Goal: Task Accomplishment & Management: Manage account settings

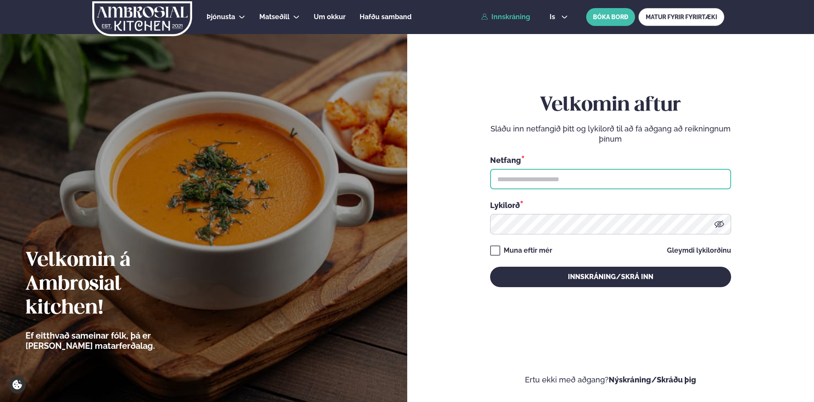
click at [500, 172] on input "text" at bounding box center [610, 179] width 241 height 20
type input "**********"
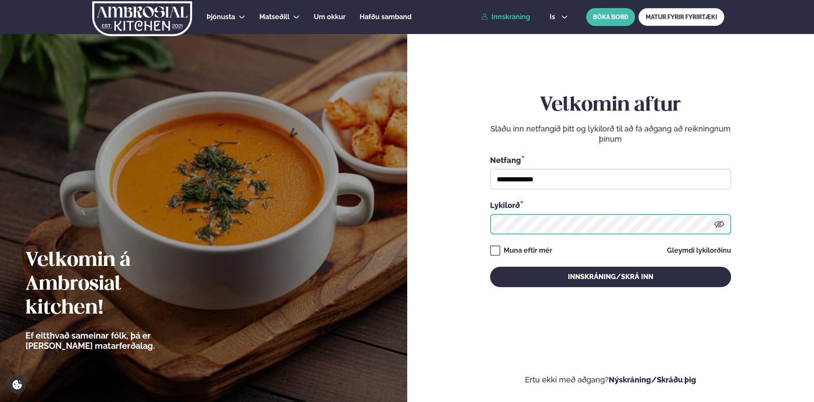
click at [490, 267] on button "Innskráning/Skrá inn" at bounding box center [610, 277] width 241 height 20
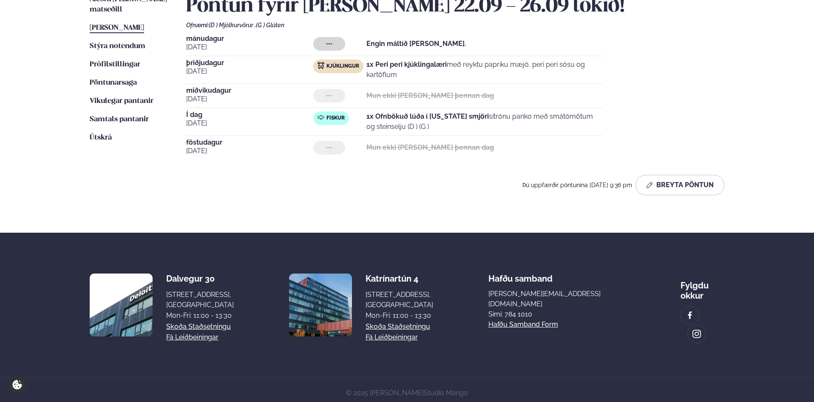
scroll to position [230, 0]
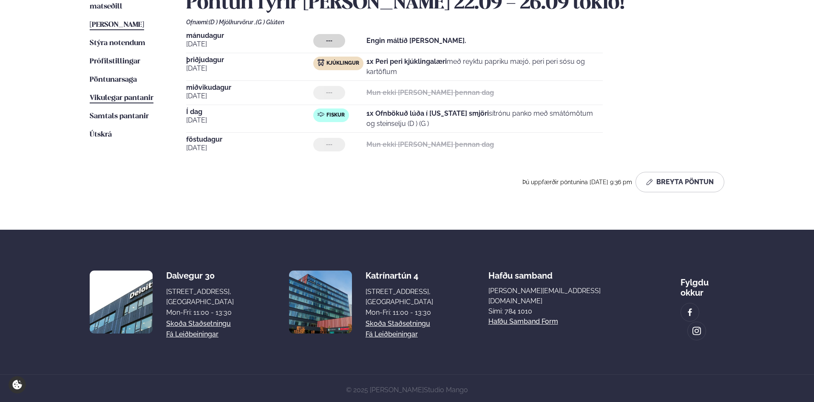
click at [127, 94] on span "Vikulegar pantanir" at bounding box center [122, 97] width 64 height 7
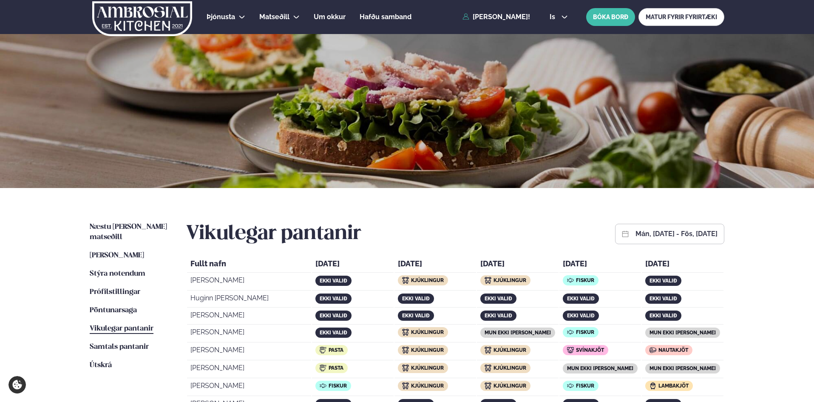
click at [190, 261] on th "Fullt nafn" at bounding box center [249, 265] width 124 height 16
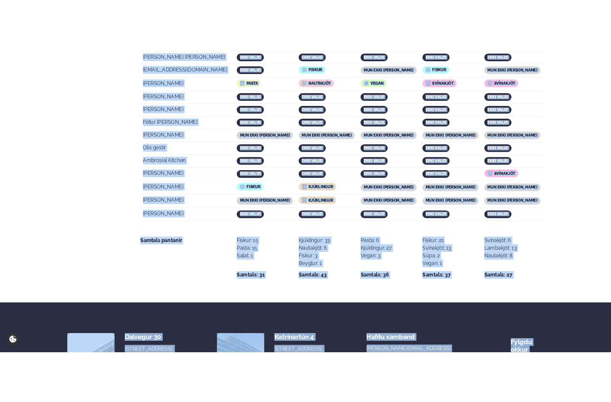
scroll to position [1660, 0]
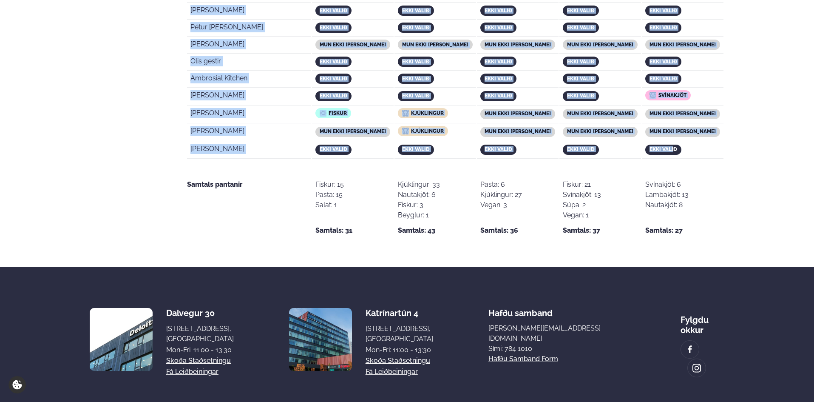
drag, startPoint x: 189, startPoint y: 262, endPoint x: 677, endPoint y: 113, distance: 510.3
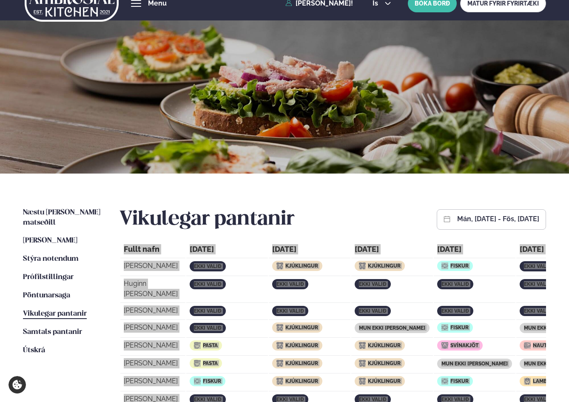
scroll to position [0, 0]
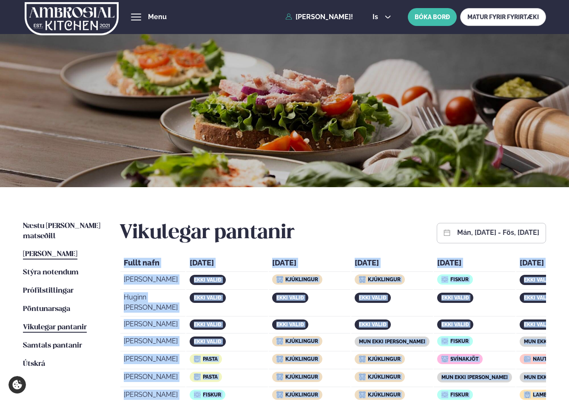
click at [56, 250] on span "[PERSON_NAME]" at bounding box center [50, 253] width 54 height 7
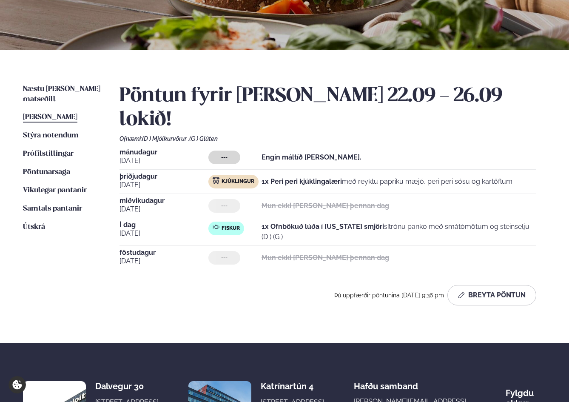
scroll to position [142, 0]
